Goal: Information Seeking & Learning: Check status

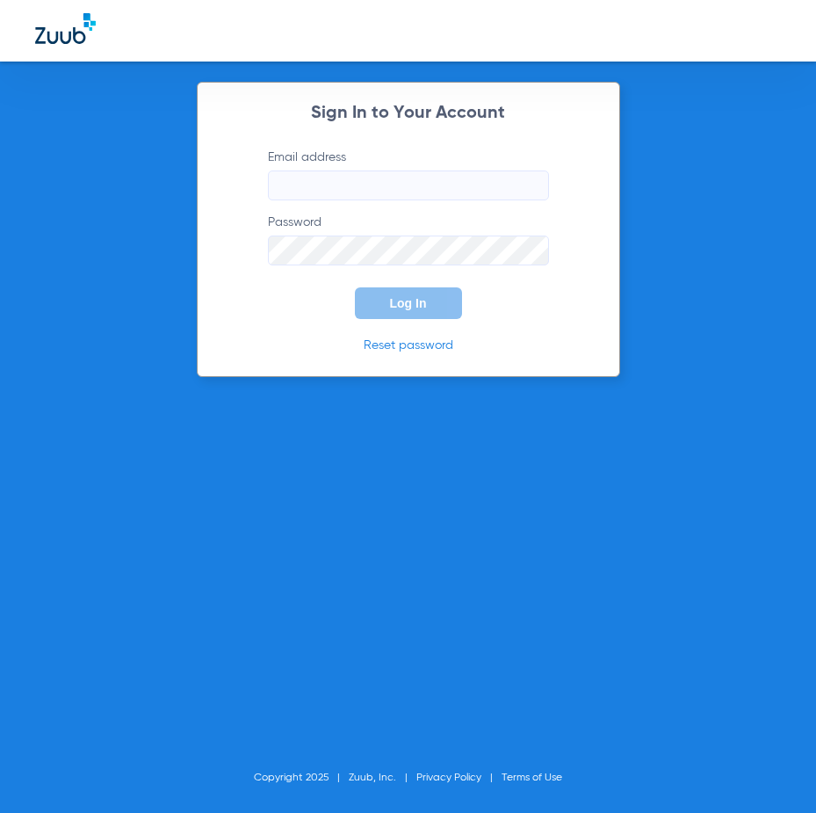
click at [453, 191] on input "Email address" at bounding box center [408, 185] width 281 height 30
type input "u"
click at [355, 287] on button "Log In" at bounding box center [408, 303] width 107 height 32
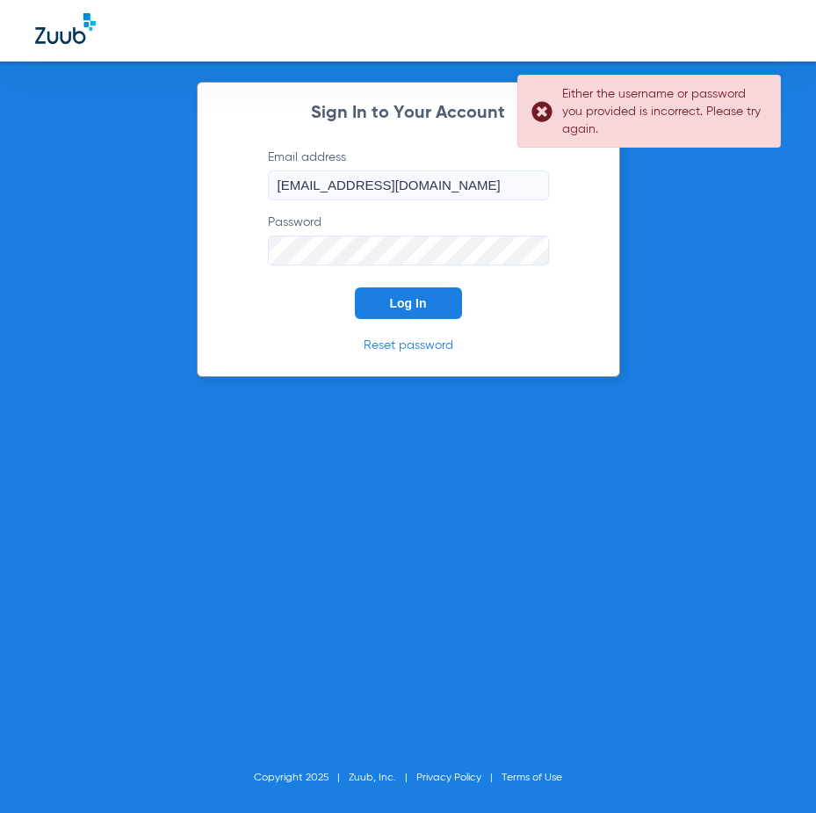
click at [139, 274] on div "Sign In to Your Account Email address [EMAIL_ADDRESS][DOMAIN_NAME] Password Log…" at bounding box center [408, 406] width 816 height 813
drag, startPoint x: 449, startPoint y: 171, endPoint x: 36, endPoint y: 242, distance: 419.0
click at [39, 241] on div "Sign In to Your Account Email address [EMAIL_ADDRESS][DOMAIN_NAME] Password Log…" at bounding box center [408, 406] width 816 height 813
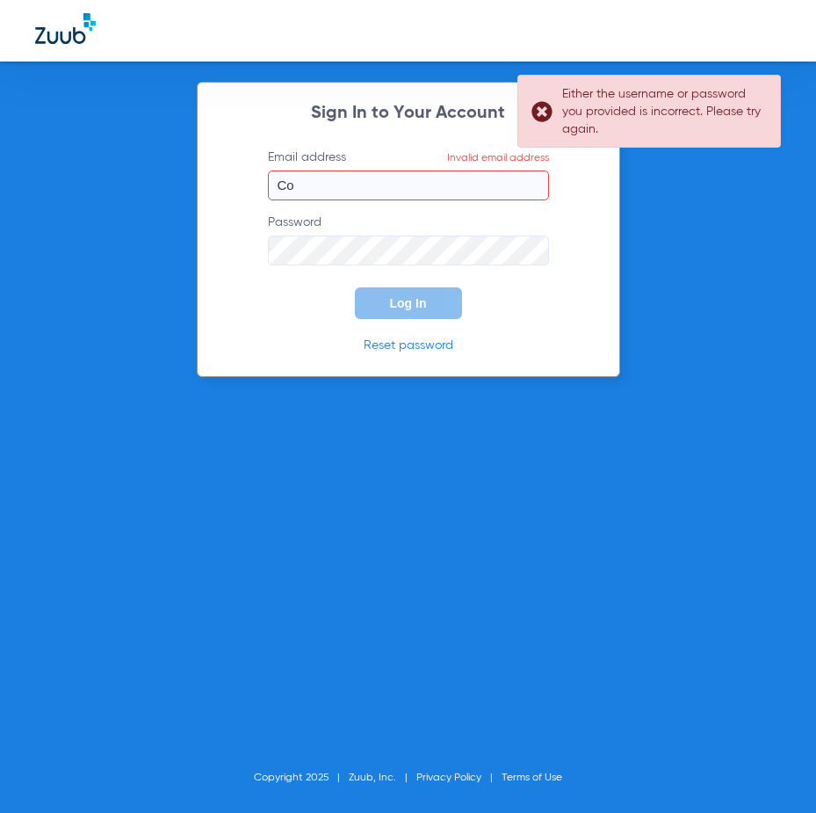
type input "C"
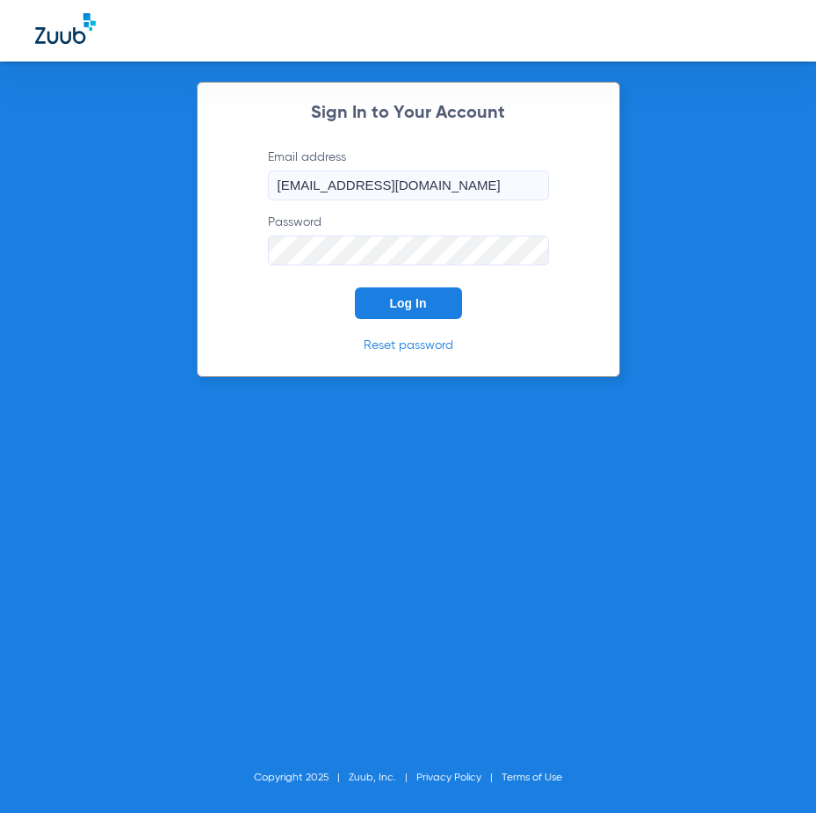
type input "[EMAIL_ADDRESS][DOMAIN_NAME]"
click at [355, 287] on button "Log In" at bounding box center [408, 303] width 107 height 32
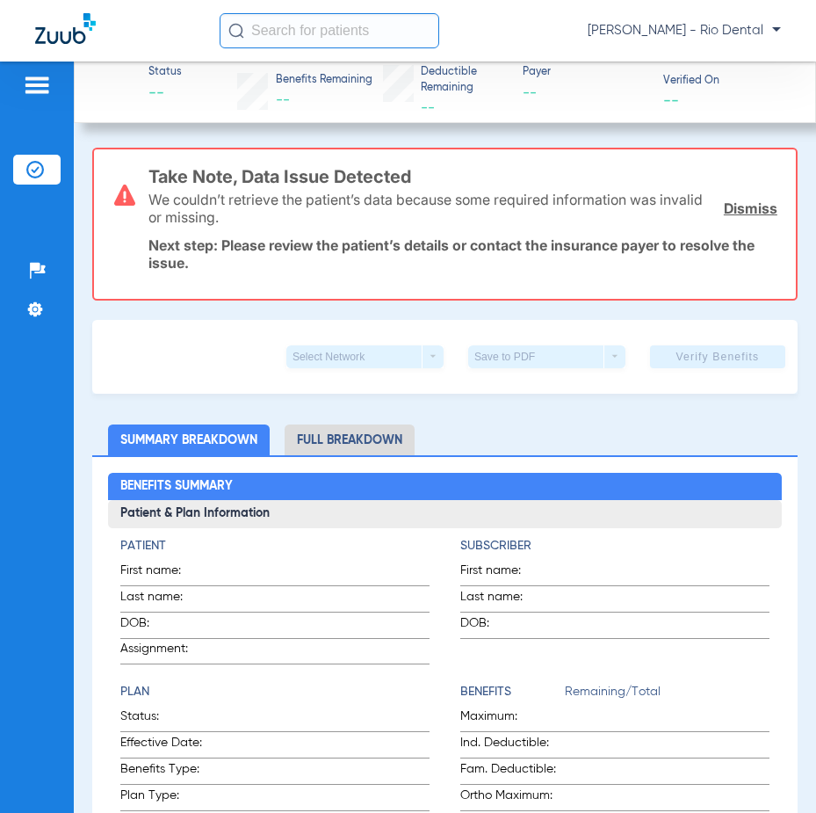
click at [323, 33] on input "text" at bounding box center [330, 30] width 220 height 35
type input ","
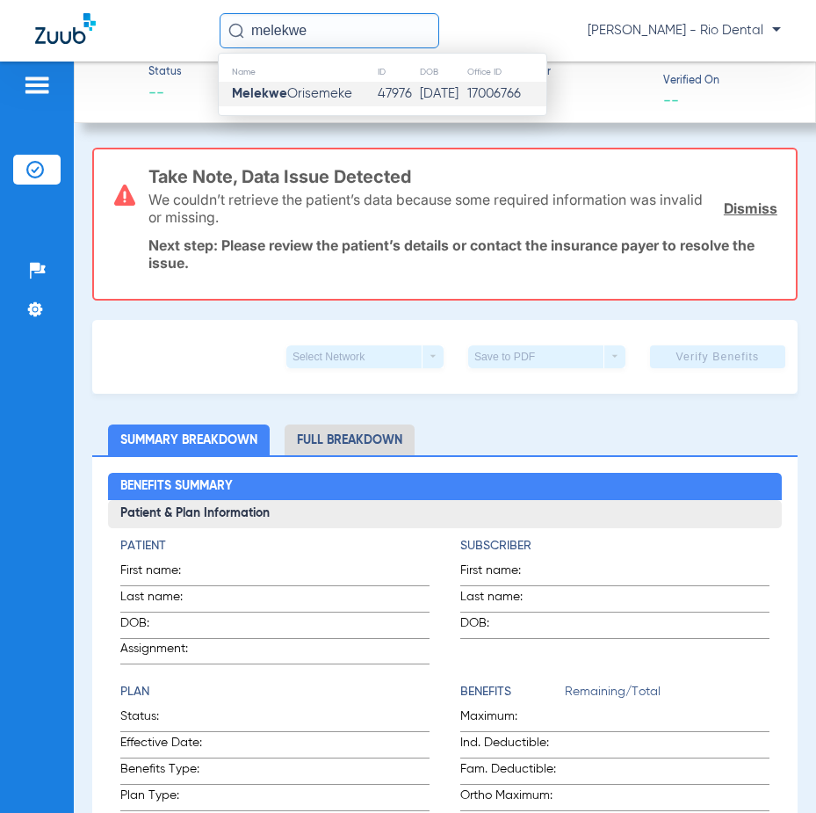
type input "melekwe"
click at [325, 88] on span "Melekwe Orisemeke" at bounding box center [292, 93] width 120 height 13
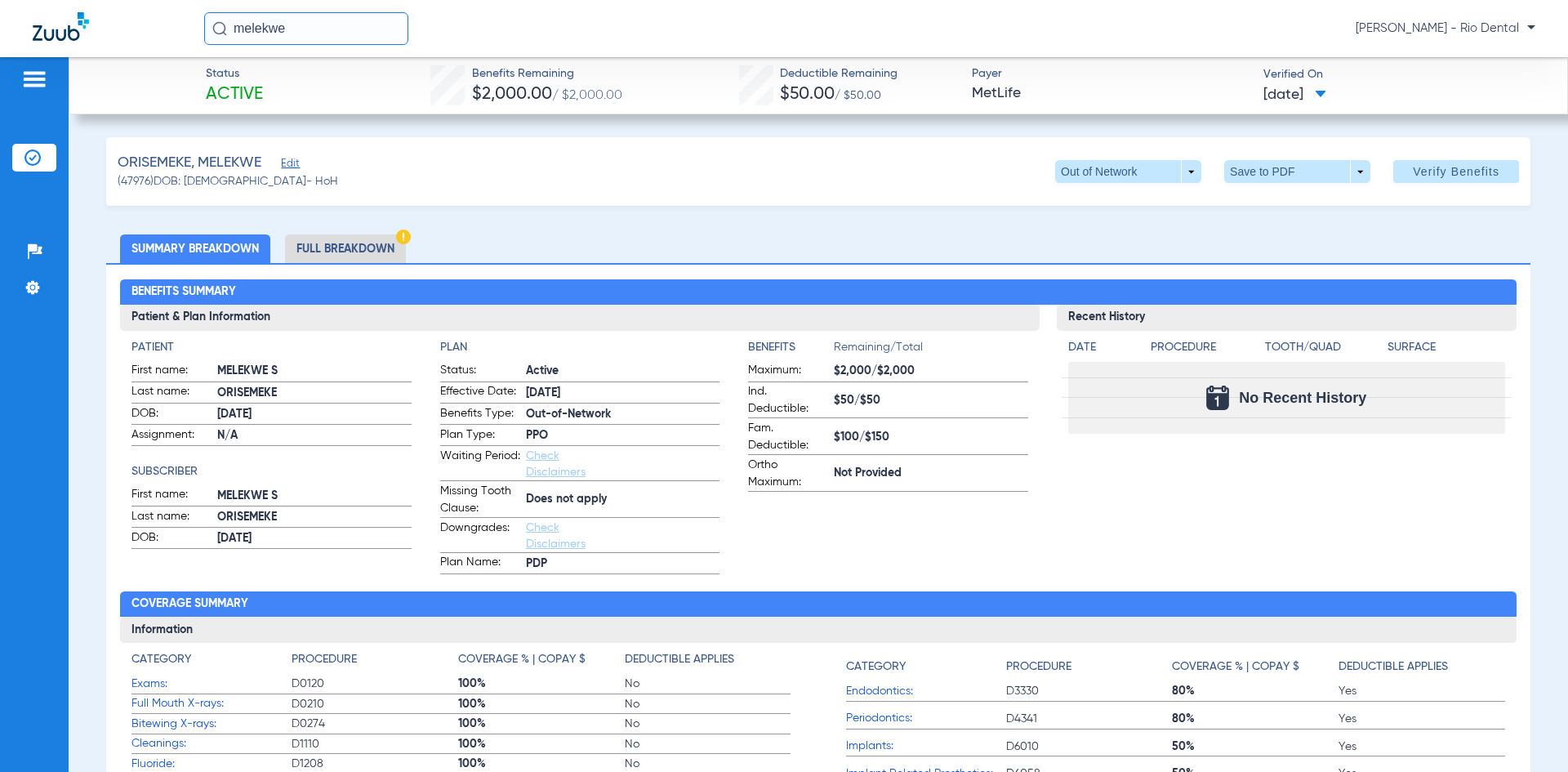
click at [355, 242] on li "Full Breakdown" at bounding box center [346, 248] width 121 height 29
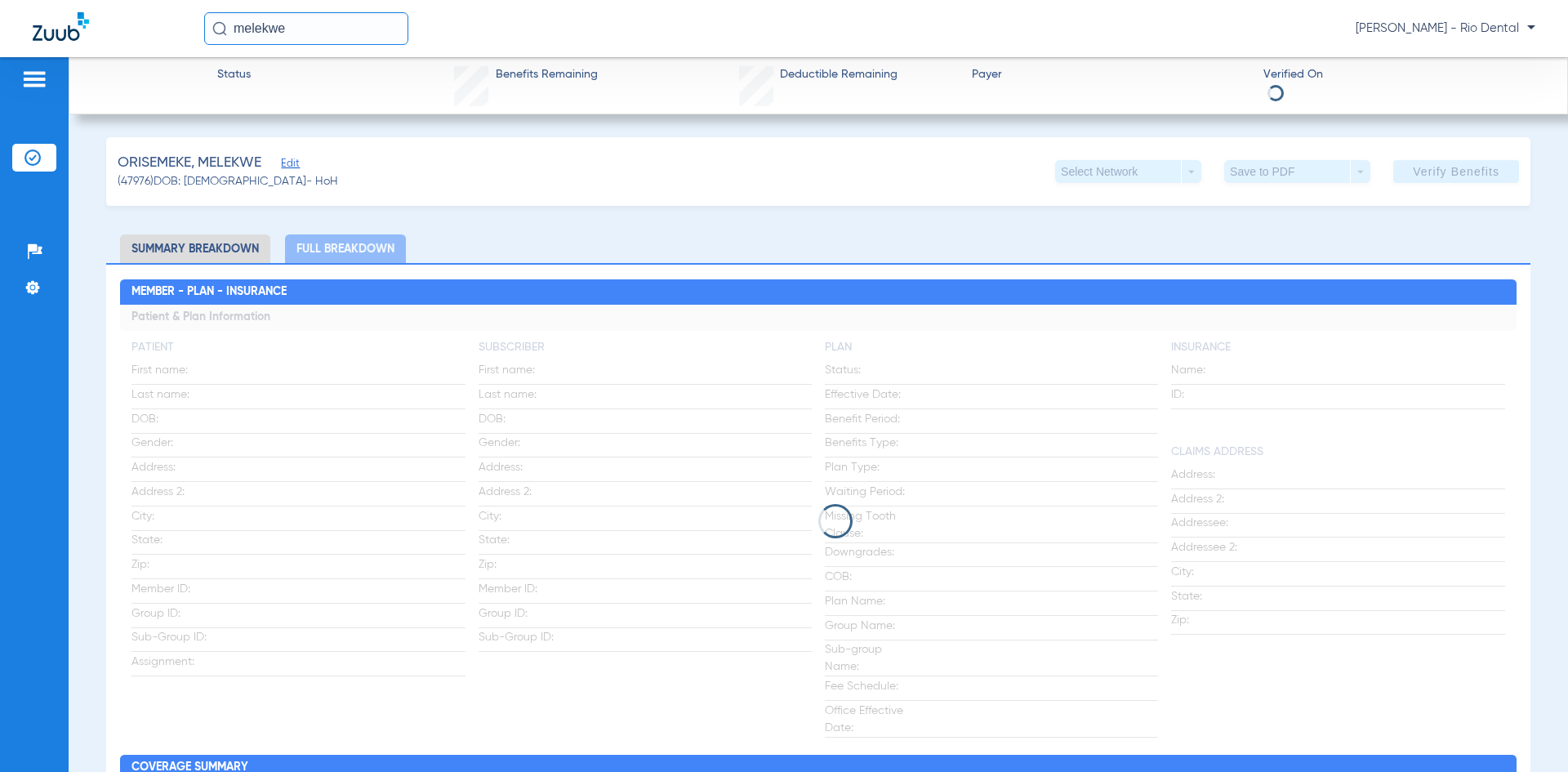
click at [243, 249] on li "Summary Breakdown" at bounding box center [195, 248] width 151 height 29
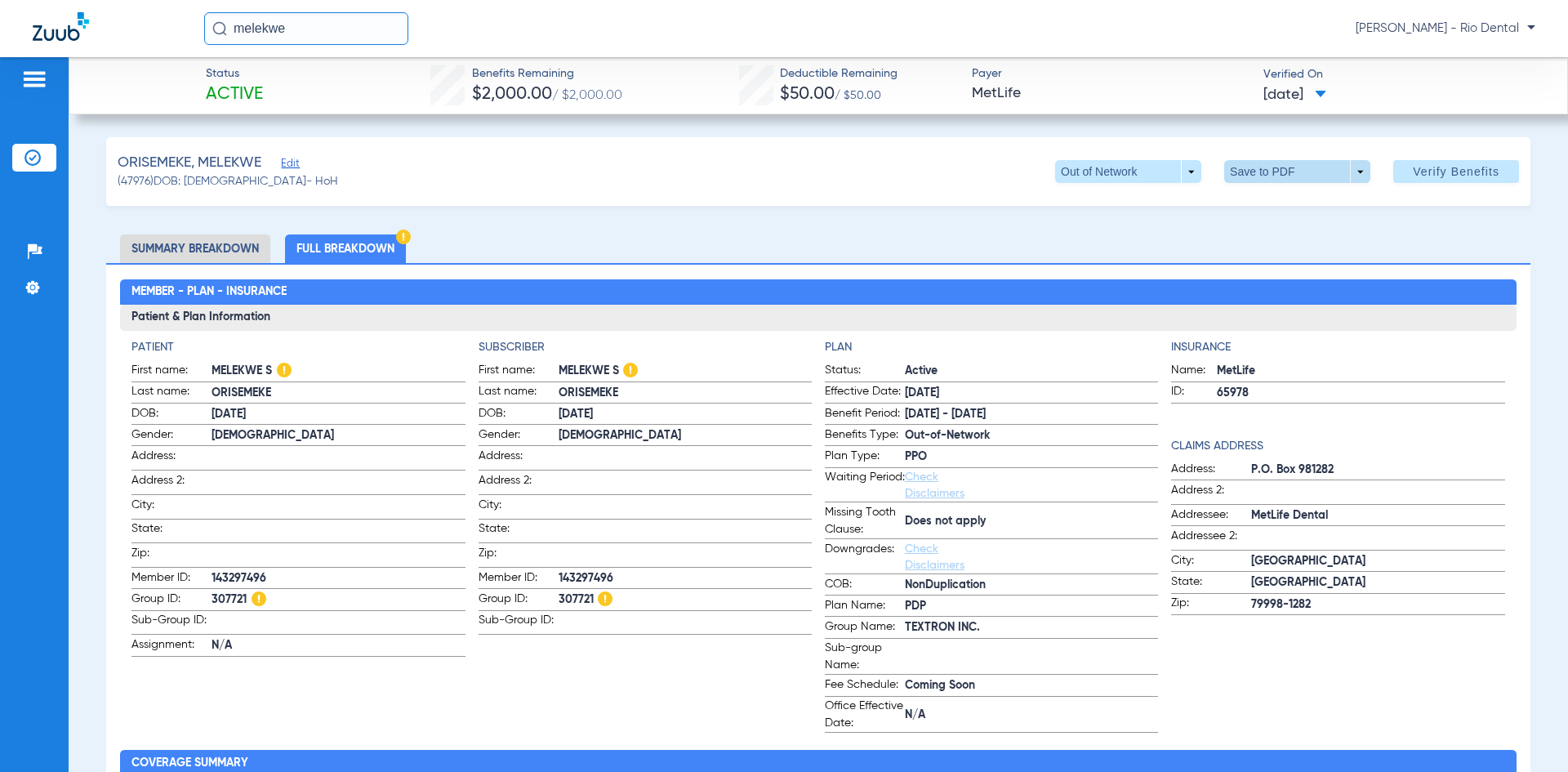
click at [758, 172] on span at bounding box center [1298, 171] width 39 height 39
click at [758, 200] on mat-icon "insert_drive_file" at bounding box center [1235, 203] width 20 height 20
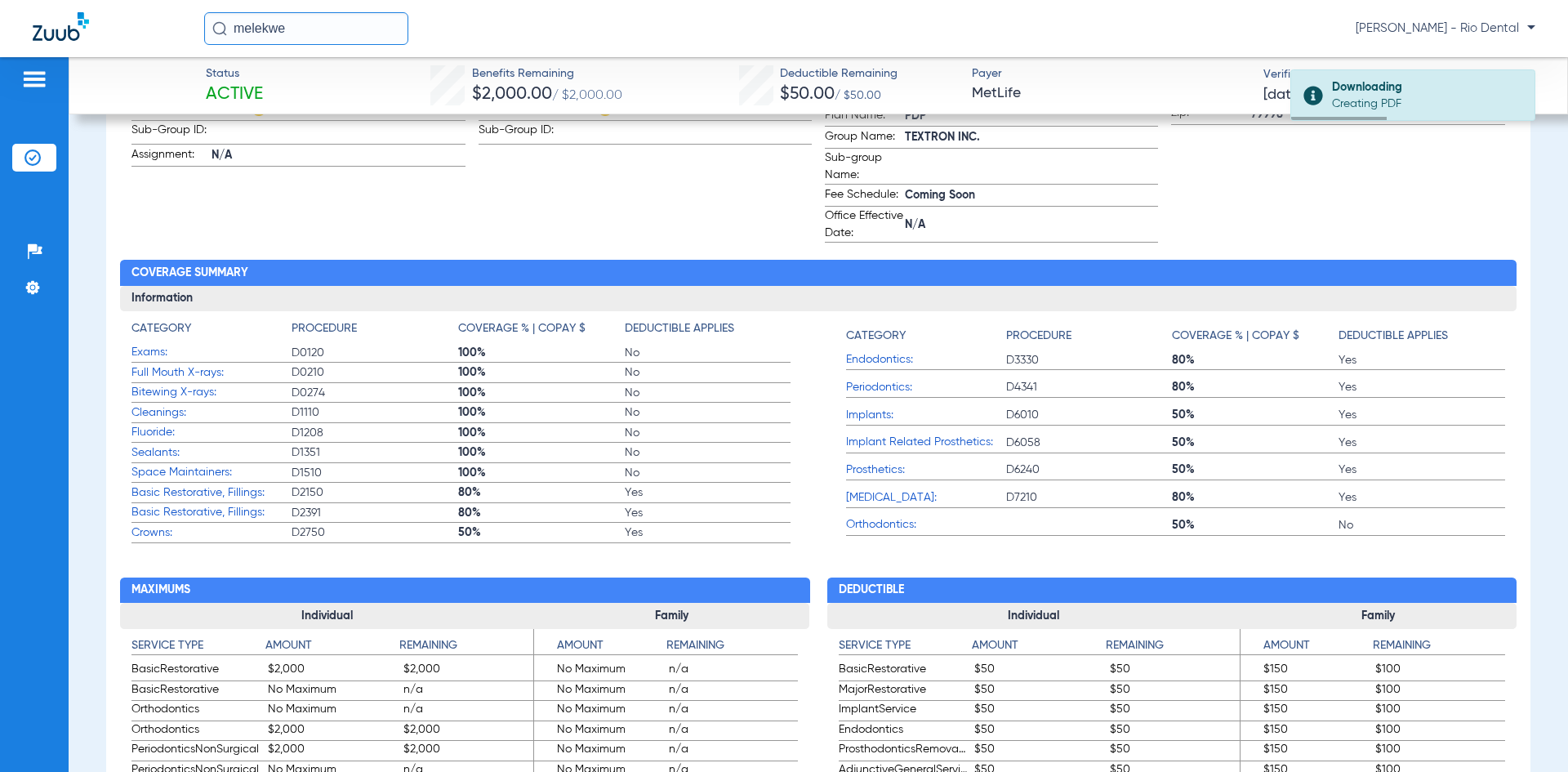
scroll to position [653, 0]
